Goal: Check status

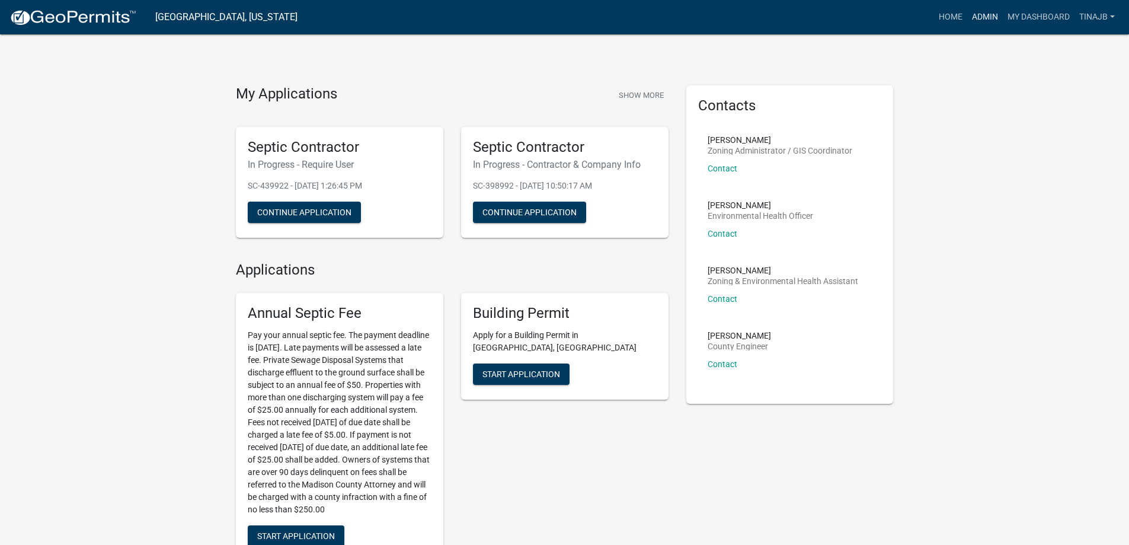
click at [980, 10] on link "Admin" at bounding box center [985, 17] width 36 height 23
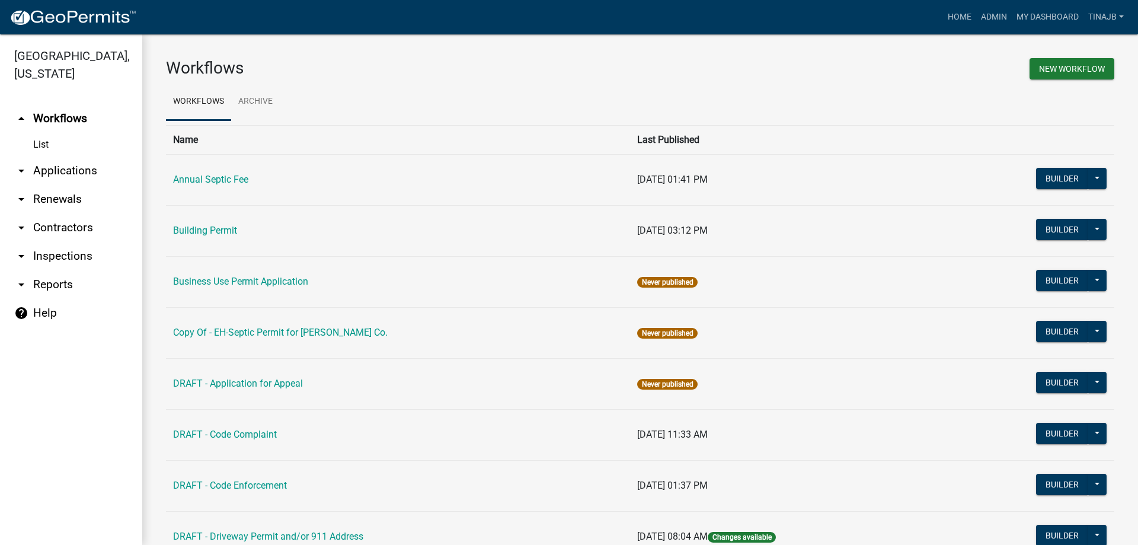
click at [70, 156] on link "arrow_drop_down Applications" at bounding box center [71, 170] width 142 height 28
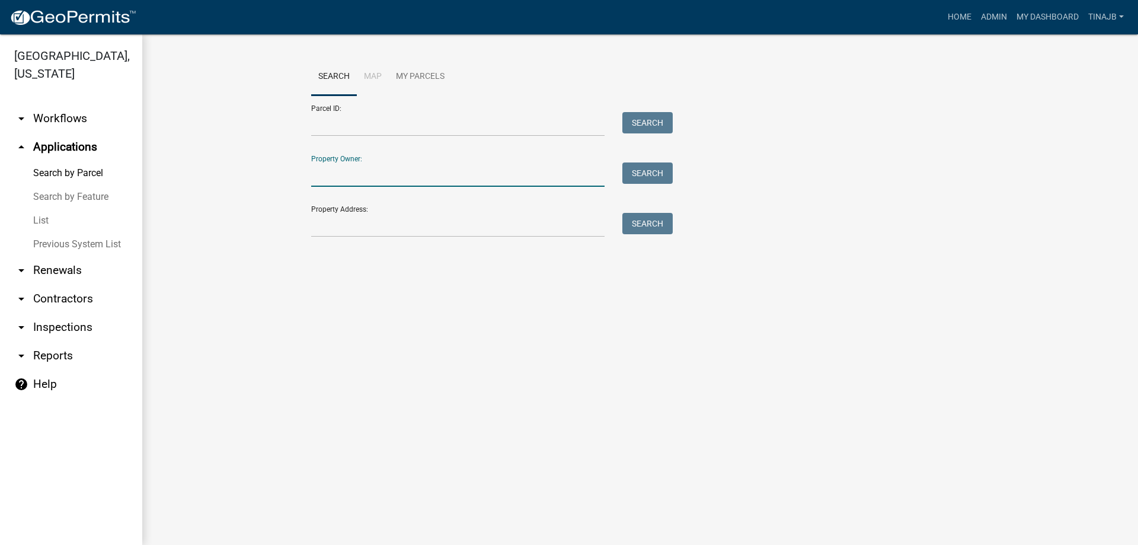
click at [350, 168] on input "Property Owner:" at bounding box center [457, 174] width 293 height 24
type input "[PERSON_NAME]"
click at [660, 171] on button "Search" at bounding box center [647, 172] width 50 height 21
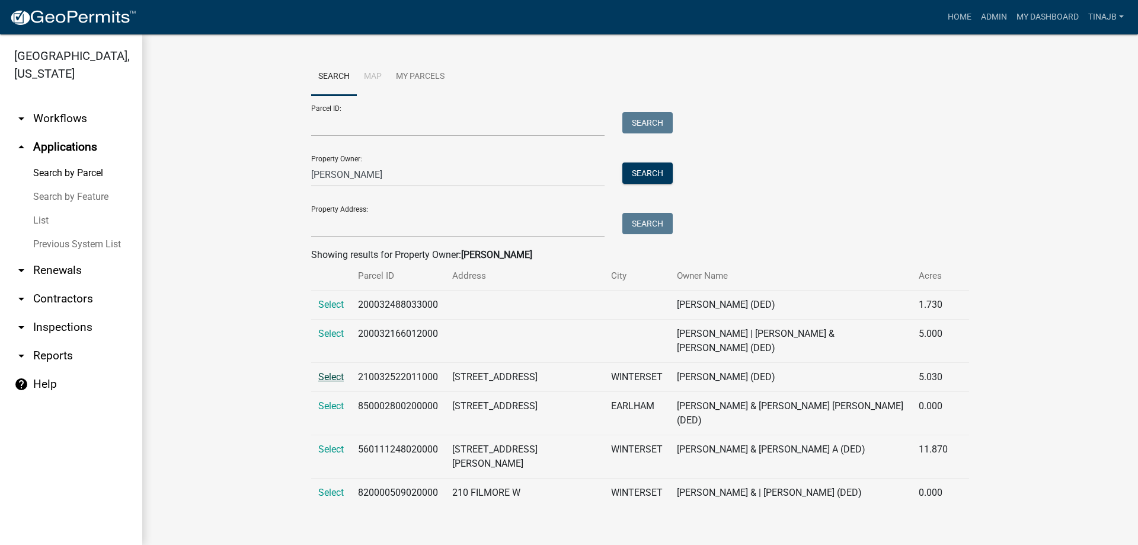
click at [327, 371] on span "Select" at bounding box center [330, 376] width 25 height 11
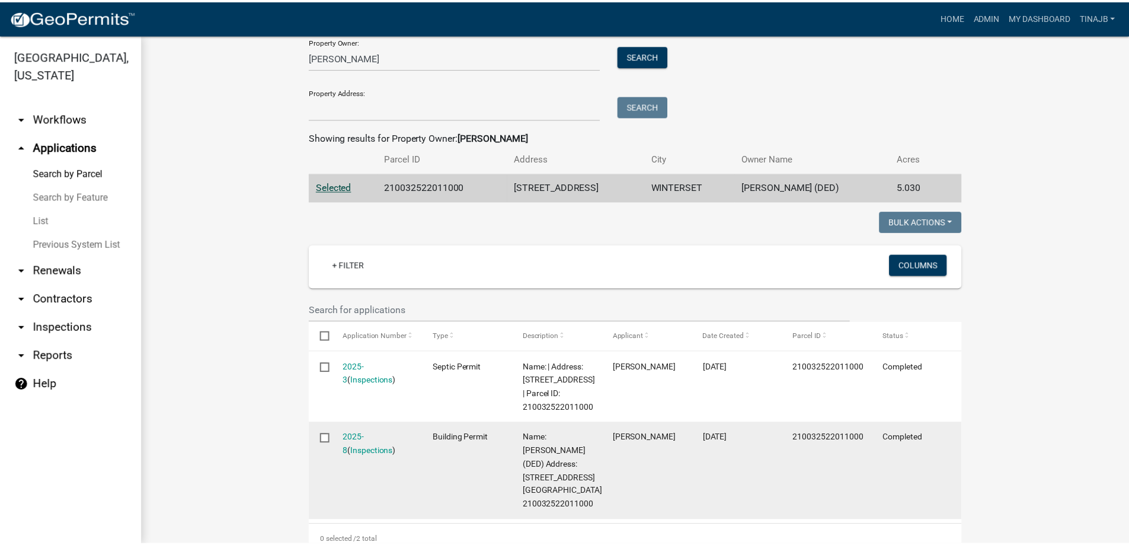
scroll to position [119, 0]
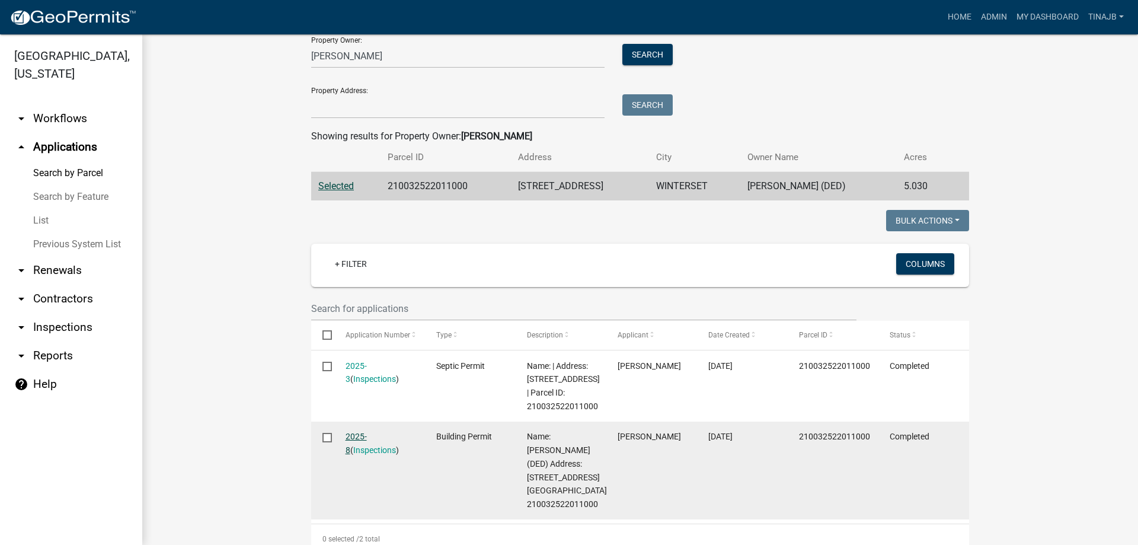
click at [351, 437] on link "2025-8" at bounding box center [356, 443] width 21 height 23
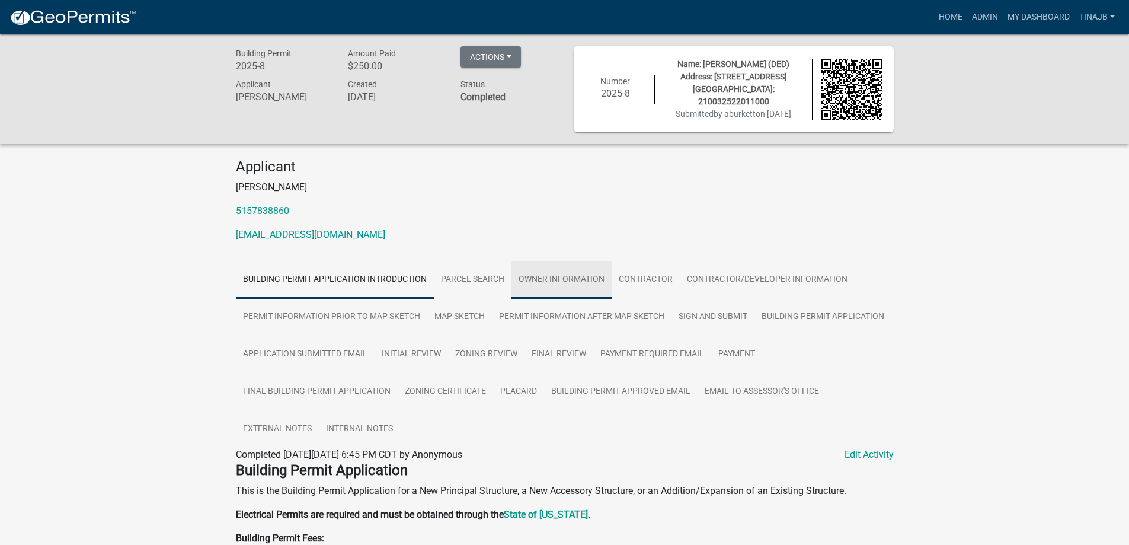
click at [555, 276] on link "Owner Information" at bounding box center [562, 280] width 100 height 38
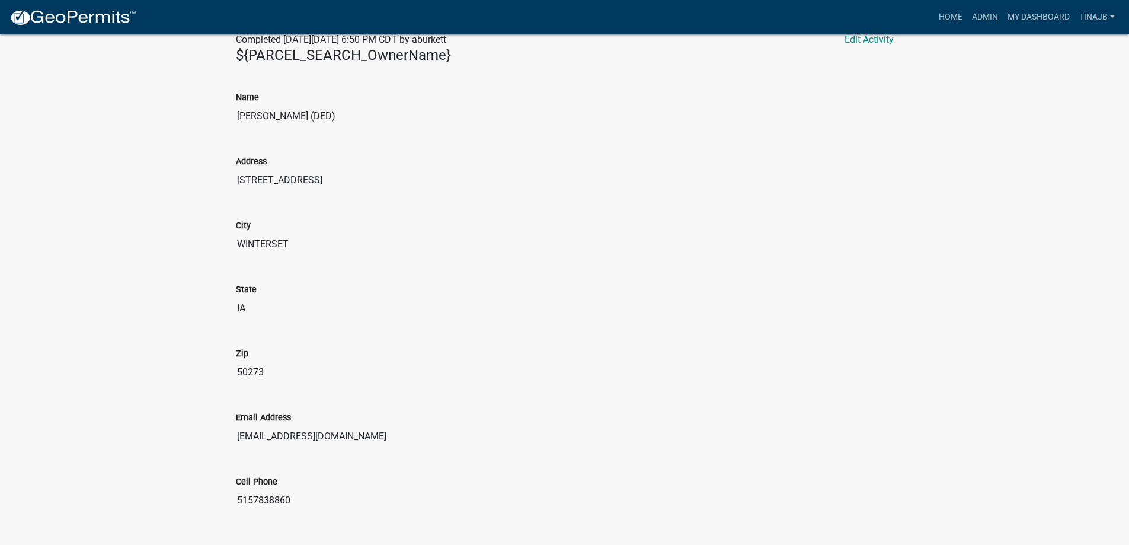
scroll to position [439, 0]
